Goal: Navigation & Orientation: Find specific page/section

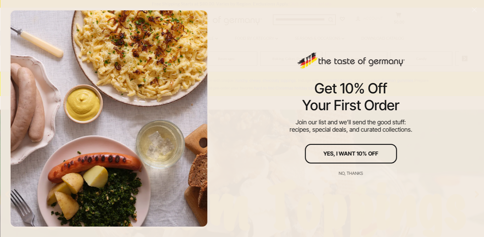
click at [350, 170] on button "No, thanks" at bounding box center [350, 173] width 92 height 13
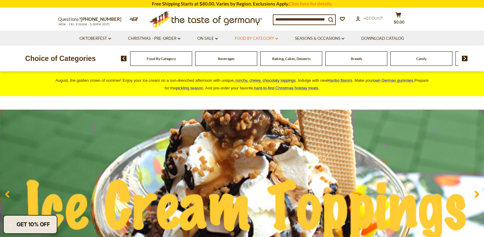
click at [273, 39] on link "Food By Category dropdown_arrow" at bounding box center [256, 38] width 43 height 7
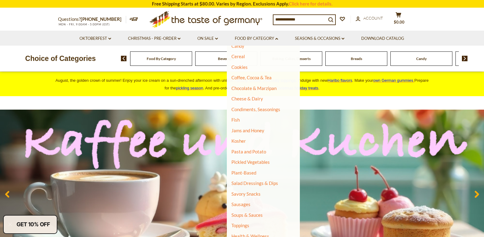
scroll to position [92, 0]
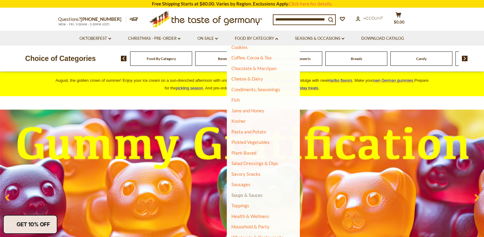
click at [257, 196] on link "Soups & Sauces" at bounding box center [246, 196] width 31 height 6
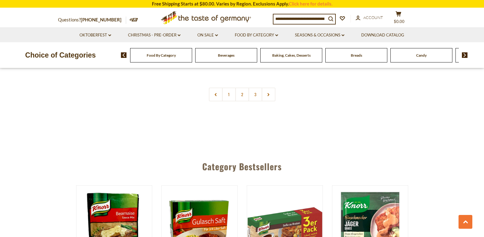
scroll to position [1410, 0]
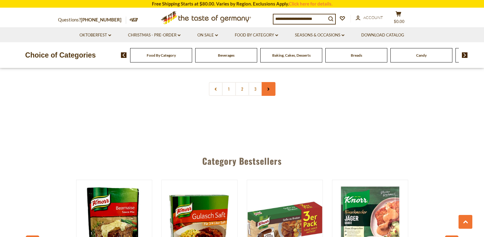
click at [269, 88] on use at bounding box center [268, 89] width 2 height 3
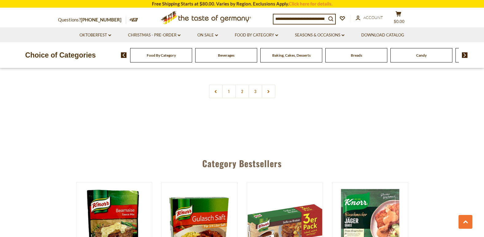
scroll to position [1410, 0]
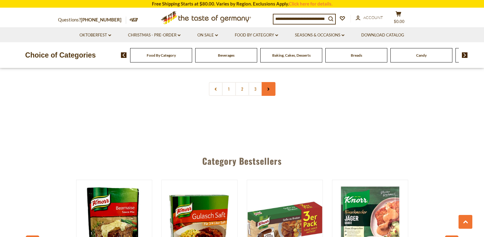
click at [269, 88] on icon at bounding box center [268, 89] width 4 height 3
